Goal: Task Accomplishment & Management: Manage account settings

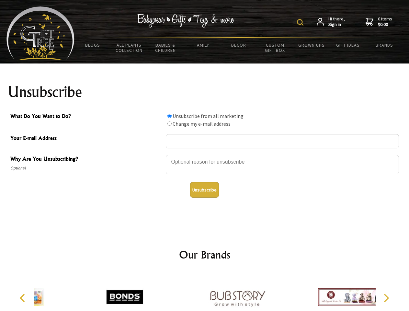
click at [301, 22] on img at bounding box center [300, 22] width 6 height 6
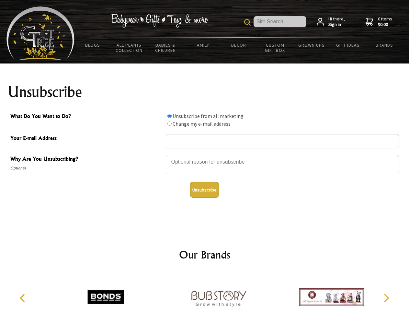
click at [205, 155] on div at bounding box center [282, 165] width 233 height 23
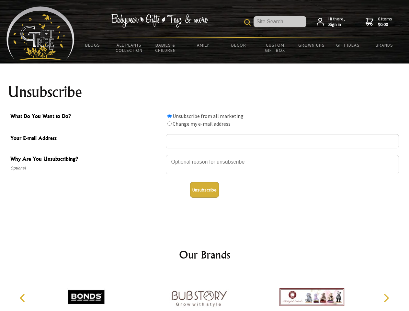
click at [169, 116] on input "What Do You Want to Do?" at bounding box center [169, 116] width 4 height 4
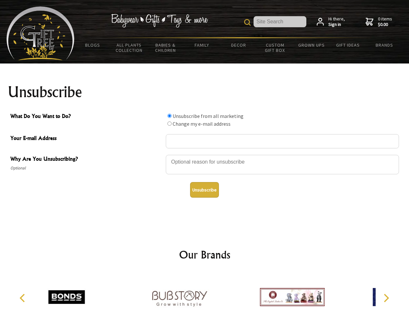
click at [169, 123] on input "What Do You Want to Do?" at bounding box center [169, 123] width 4 height 4
radio input "true"
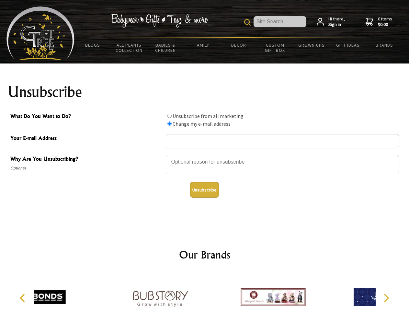
click at [204, 190] on button "Unsubscribe" at bounding box center [204, 190] width 29 height 16
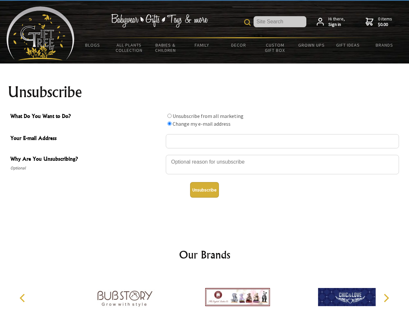
click at [205, 292] on div at bounding box center [237, 298] width 113 height 51
click at [23, 298] on icon "Previous" at bounding box center [23, 298] width 8 height 8
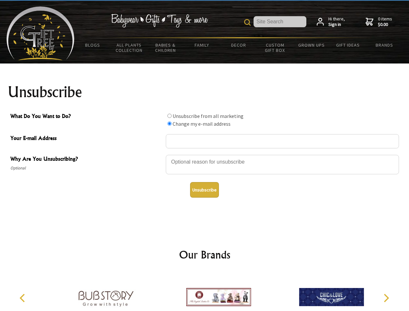
click at [386, 298] on icon "Next" at bounding box center [386, 298] width 8 height 8
